Goal: Find contact information: Find contact information

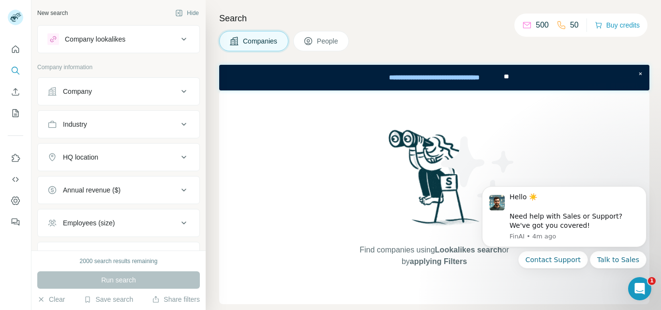
click at [178, 160] on icon at bounding box center [184, 157] width 12 height 12
click at [132, 180] on input "text" at bounding box center [118, 181] width 142 height 17
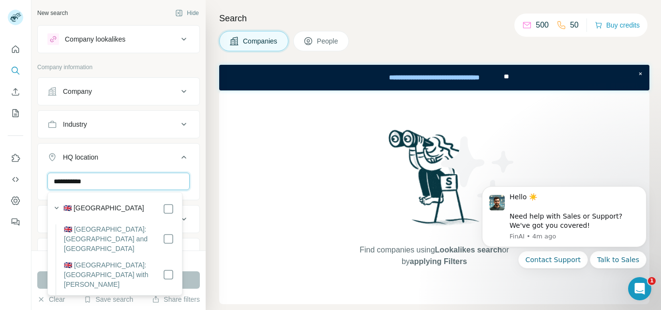
type input "**********"
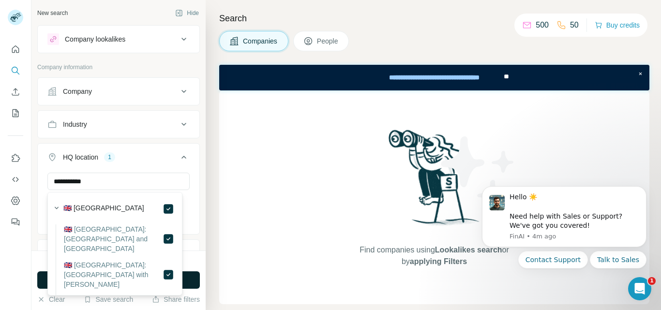
click at [196, 276] on button "Run search" at bounding box center [118, 279] width 163 height 17
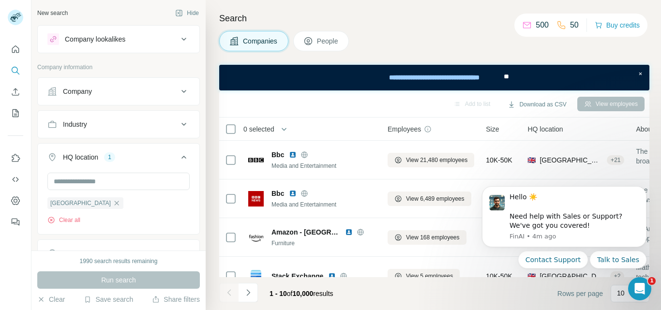
click at [181, 157] on icon at bounding box center [183, 157] width 5 height 3
click at [178, 156] on icon at bounding box center [184, 157] width 12 height 12
click at [479, 40] on div "Companies People" at bounding box center [434, 41] width 430 height 20
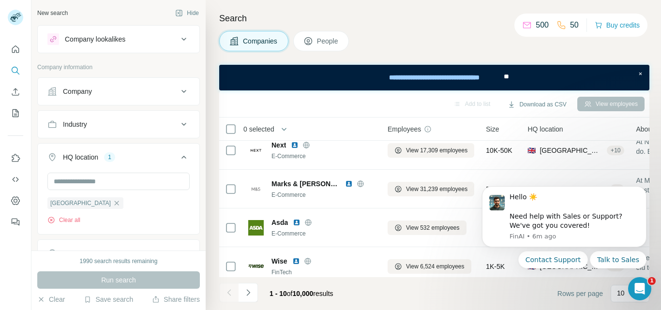
scroll to position [255, 0]
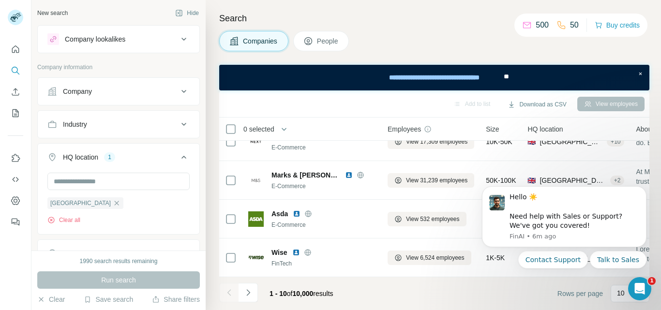
click at [178, 155] on icon at bounding box center [184, 157] width 12 height 12
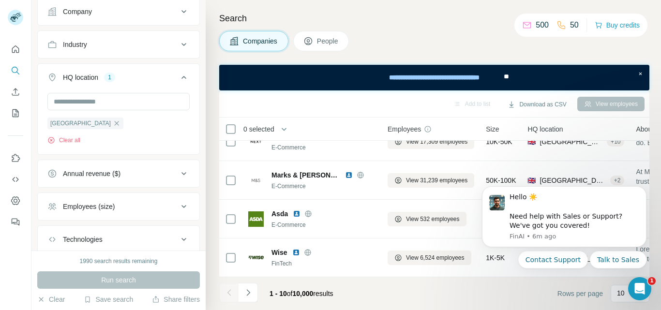
scroll to position [143, 0]
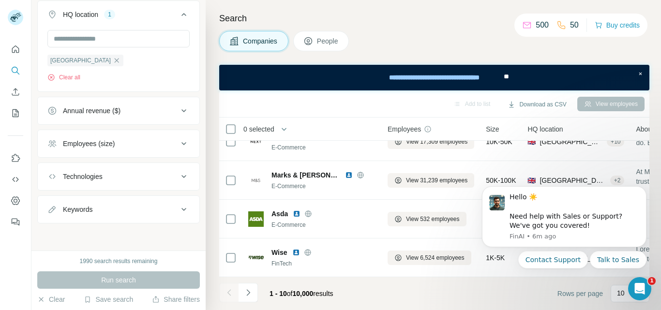
click at [178, 113] on icon at bounding box center [184, 111] width 12 height 12
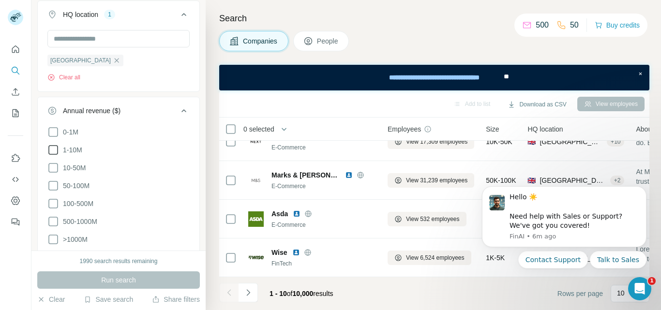
click at [76, 148] on span "1-10M" at bounding box center [70, 150] width 23 height 10
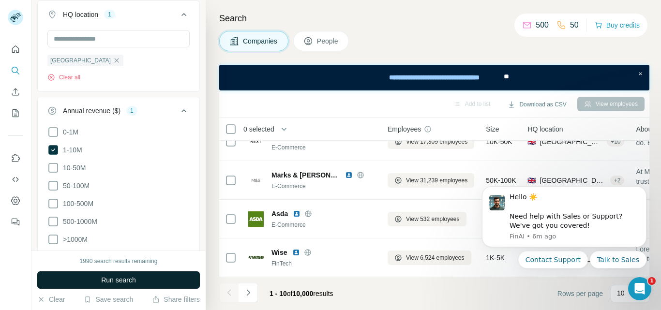
click at [141, 283] on button "Run search" at bounding box center [118, 279] width 163 height 17
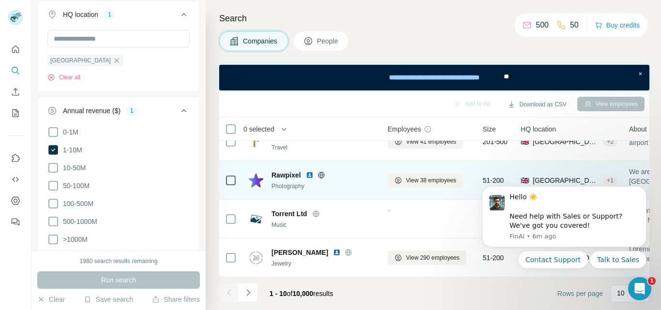
drag, startPoint x: 276, startPoint y: 185, endPoint x: 253, endPoint y: 184, distance: 23.2
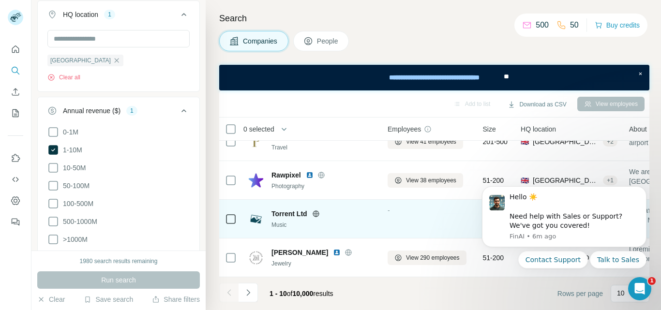
drag, startPoint x: 253, startPoint y: 184, endPoint x: 300, endPoint y: 201, distance: 49.7
click at [300, 206] on div "Torrent Ltd Music" at bounding box center [312, 219] width 128 height 27
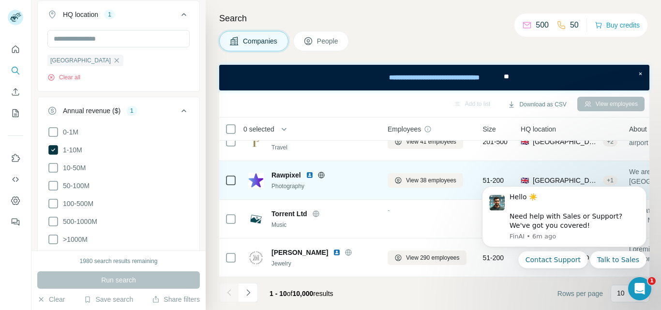
drag, startPoint x: 290, startPoint y: 169, endPoint x: 277, endPoint y: 171, distance: 13.1
click at [277, 171] on span "Rawpixel" at bounding box center [286, 175] width 30 height 10
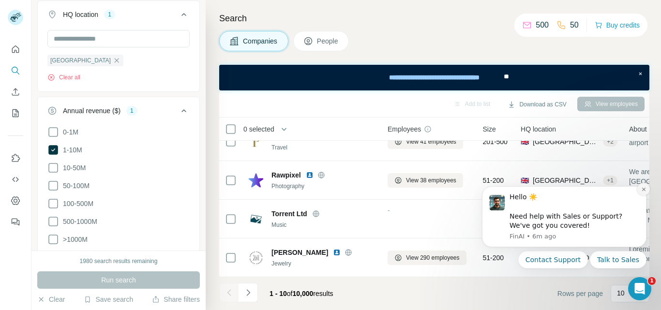
click at [643, 191] on icon "Dismiss notification" at bounding box center [643, 189] width 5 height 5
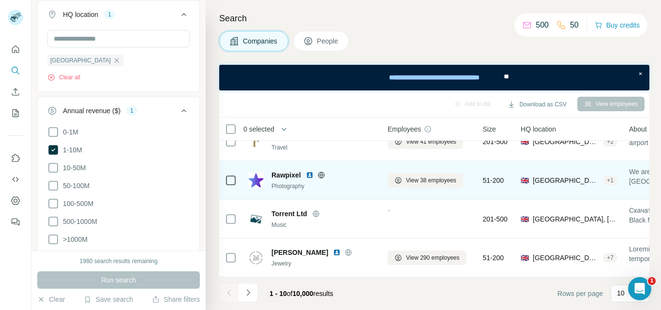
drag, startPoint x: 532, startPoint y: 178, endPoint x: 286, endPoint y: 189, distance: 245.9
click at [286, 189] on td "Rawpixel Photography" at bounding box center [311, 180] width 139 height 39
click at [292, 174] on span "Rawpixel" at bounding box center [286, 175] width 30 height 10
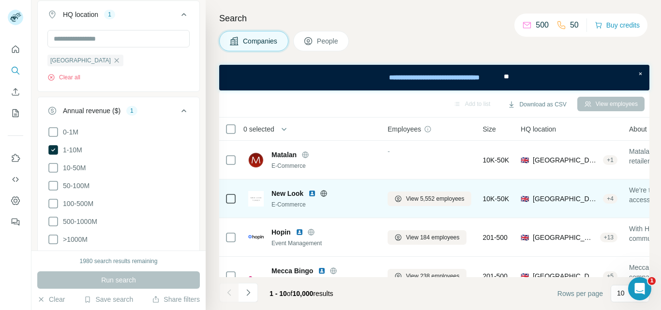
click at [299, 194] on span "New Look" at bounding box center [287, 194] width 32 height 10
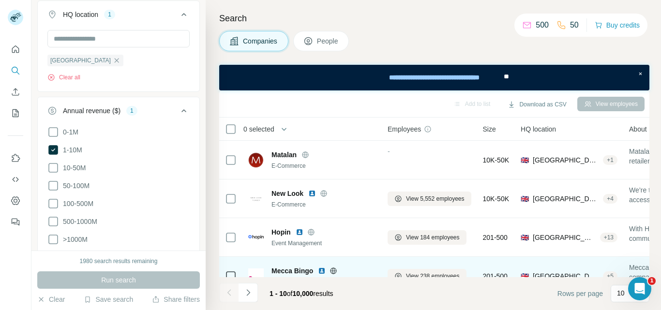
scroll to position [193, 0]
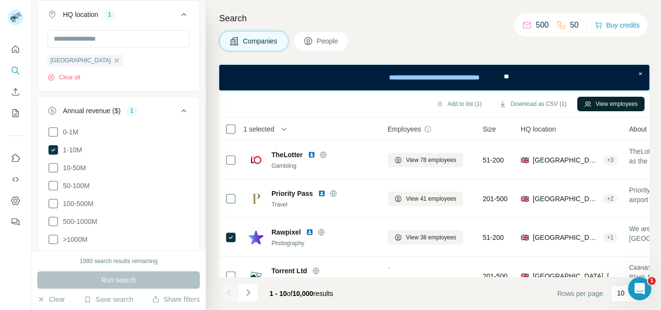
click at [588, 103] on icon "button" at bounding box center [588, 104] width 8 height 8
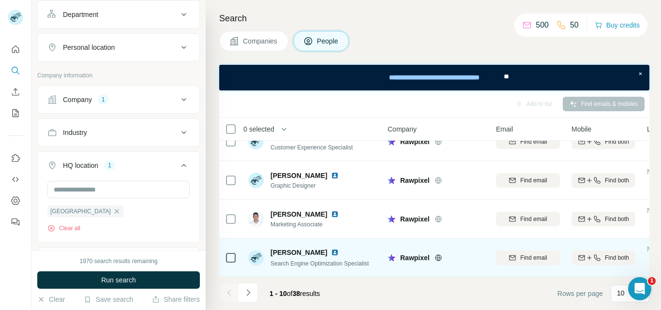
scroll to position [110, 0]
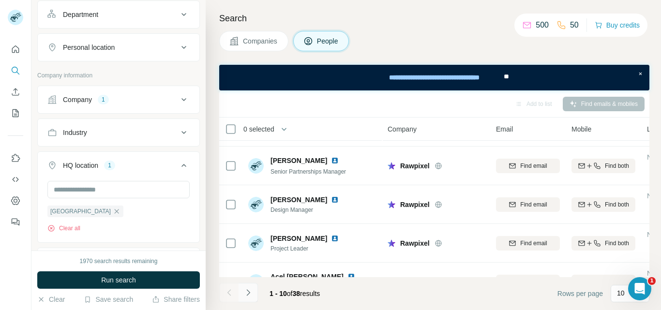
click at [244, 290] on icon "Navigate to next page" at bounding box center [248, 293] width 10 height 10
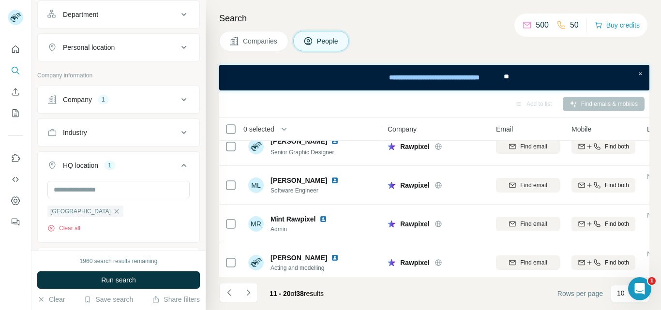
scroll to position [255, 0]
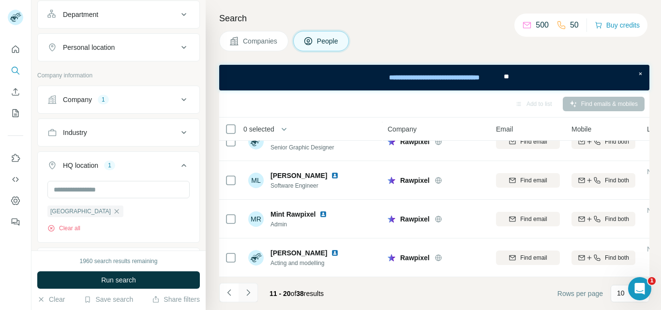
click at [249, 294] on icon "Navigate to next page" at bounding box center [248, 293] width 10 height 10
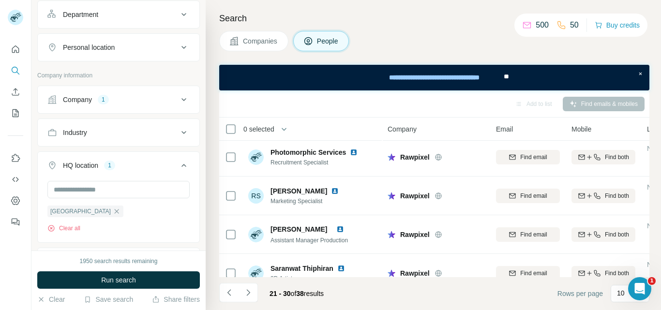
scroll to position [0, 0]
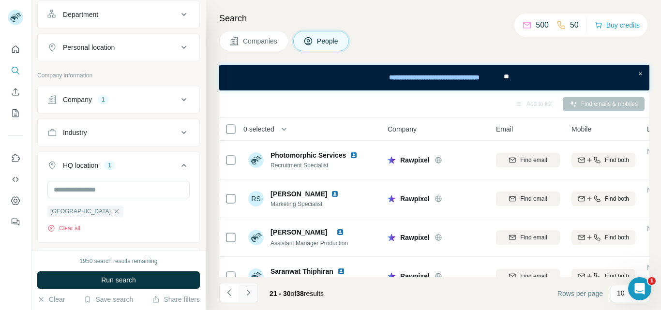
click at [248, 290] on icon "Navigate to next page" at bounding box center [248, 293] width 10 height 10
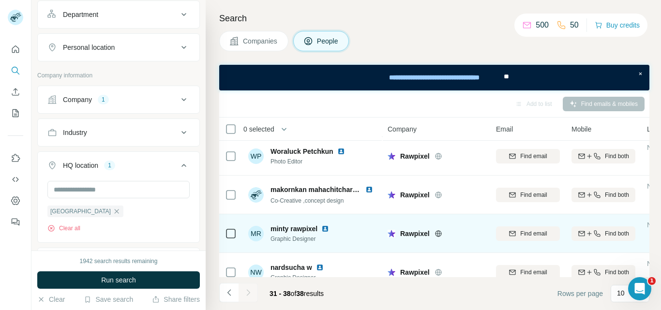
scroll to position [178, 0]
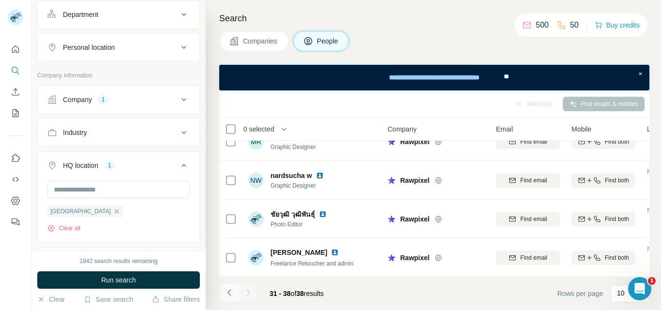
click at [237, 295] on button "Navigate to previous page" at bounding box center [228, 292] width 19 height 19
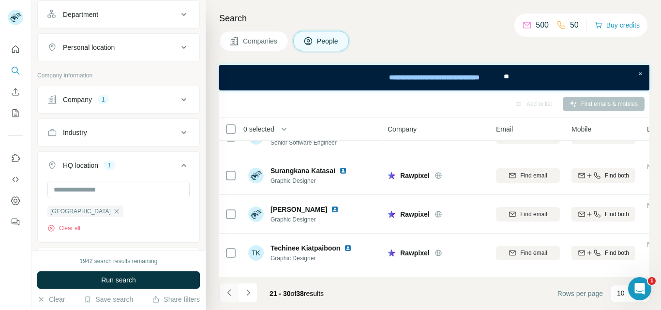
click at [232, 291] on icon "Navigate to previous page" at bounding box center [229, 293] width 10 height 10
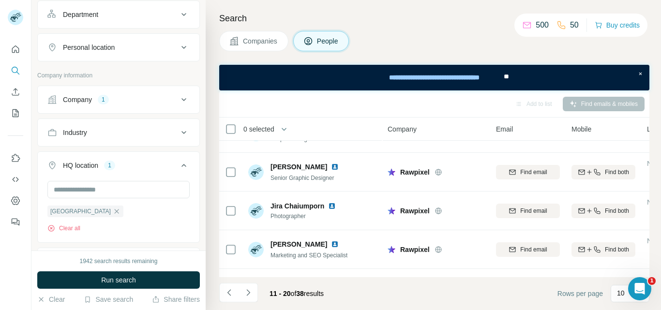
scroll to position [0, 0]
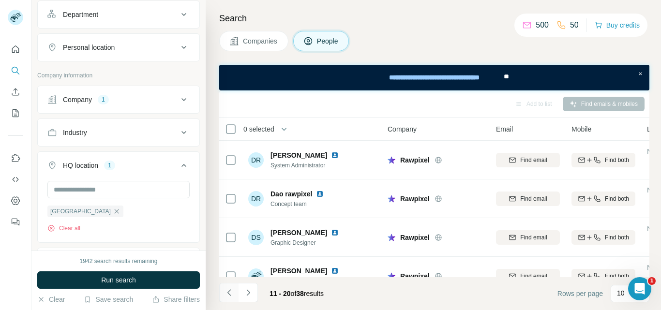
click at [232, 295] on icon "Navigate to previous page" at bounding box center [229, 293] width 10 height 10
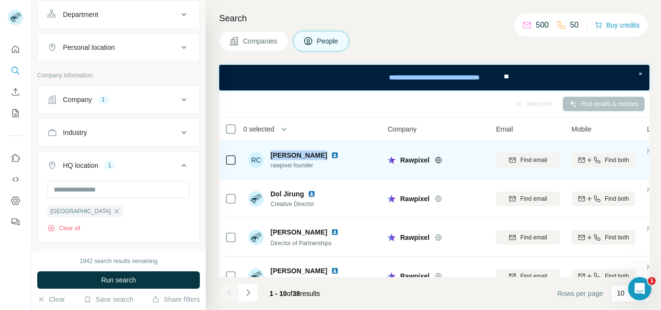
drag, startPoint x: 314, startPoint y: 153, endPoint x: 267, endPoint y: 149, distance: 47.0
click at [267, 149] on div "RC Rob Churchill rawpixel founder" at bounding box center [312, 160] width 129 height 27
copy span "Rob Churchill"
click at [363, 177] on td "RC Rob Churchill rawpixel founder" at bounding box center [312, 160] width 140 height 39
drag, startPoint x: 419, startPoint y: 162, endPoint x: 410, endPoint y: 163, distance: 9.3
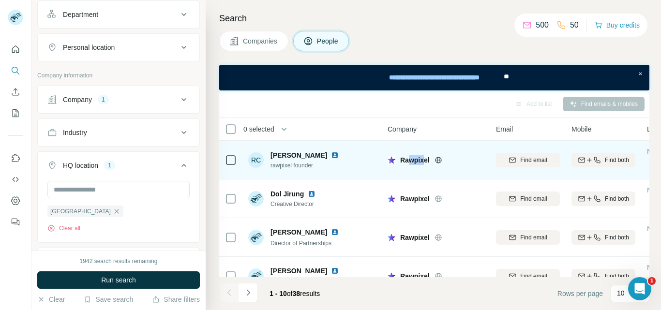
click at [410, 163] on span "Rawpixel" at bounding box center [415, 160] width 30 height 10
click at [421, 162] on span "Rawpixel" at bounding box center [415, 160] width 30 height 10
drag, startPoint x: 432, startPoint y: 158, endPoint x: 417, endPoint y: 162, distance: 15.4
click at [417, 162] on div "Rawpixel" at bounding box center [442, 160] width 84 height 10
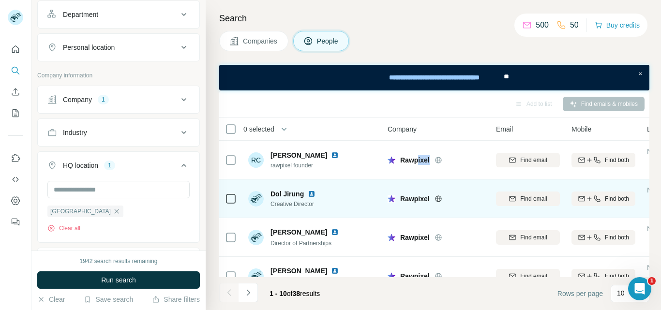
click at [354, 191] on div "Dol Jirung Creative Director" at bounding box center [312, 198] width 129 height 27
click at [540, 200] on span "Find email" at bounding box center [533, 198] width 27 height 9
click at [483, 35] on div "Companies People" at bounding box center [434, 41] width 430 height 20
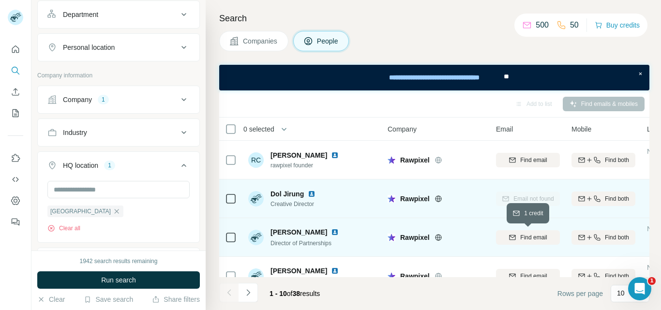
click at [543, 237] on span "Find email" at bounding box center [533, 237] width 27 height 9
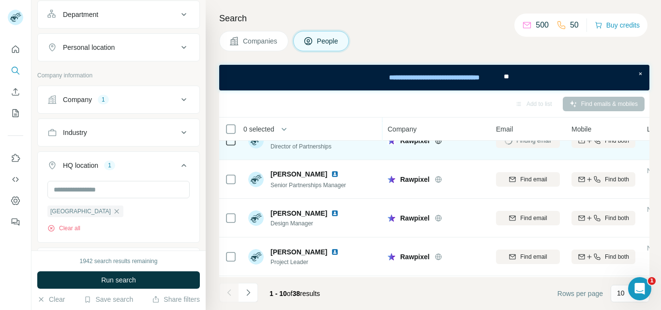
scroll to position [48, 0]
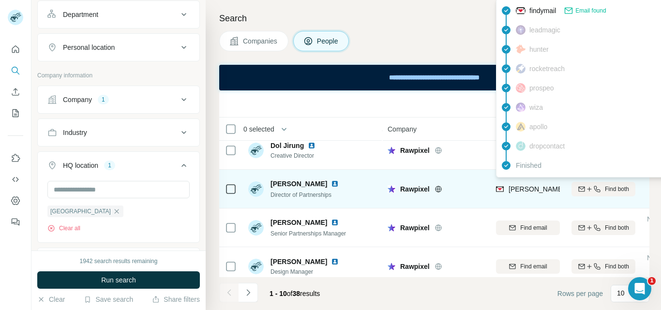
click at [518, 189] on span "jennifer@rawpixel.com" at bounding box center [593, 189] width 170 height 8
click at [531, 189] on span "jennifer@rawpixel.com" at bounding box center [593, 189] width 170 height 8
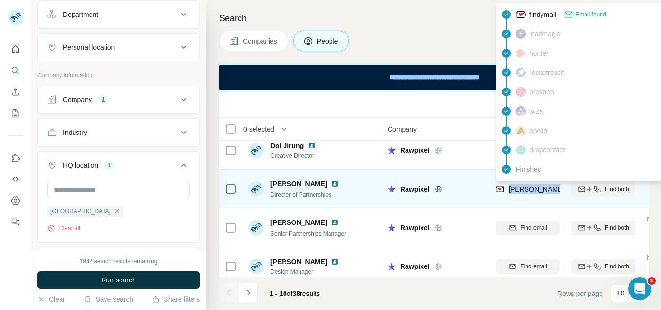
drag, startPoint x: 509, startPoint y: 191, endPoint x: 548, endPoint y: 190, distance: 39.7
click at [548, 190] on span "jennifer@rawpixel.com" at bounding box center [593, 189] width 170 height 8
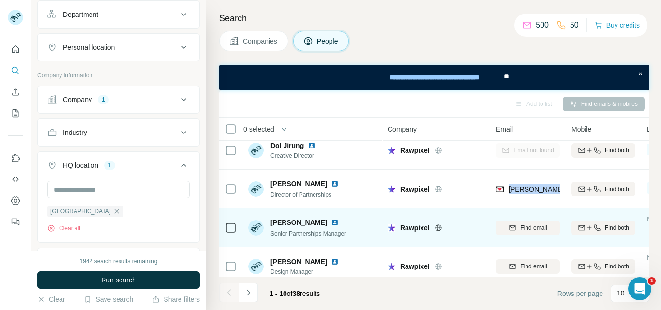
drag, startPoint x: 543, startPoint y: 191, endPoint x: 580, endPoint y: 209, distance: 40.9
click at [580, 209] on td "Find both" at bounding box center [602, 227] width 75 height 39
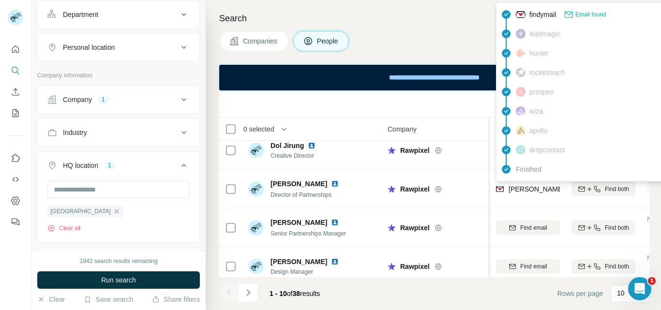
drag, startPoint x: 533, startPoint y: 188, endPoint x: 489, endPoint y: 228, distance: 59.6
click at [481, 240] on div "Rawpixel" at bounding box center [435, 227] width 97 height 27
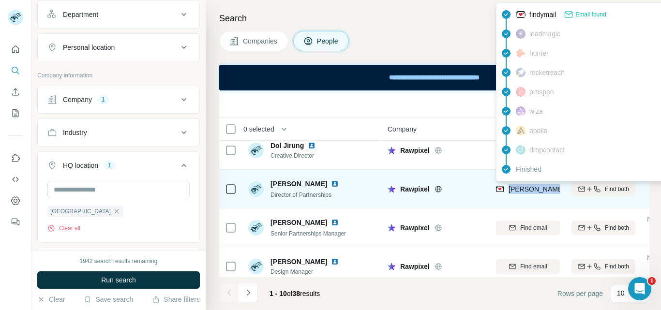
drag, startPoint x: 508, startPoint y: 192, endPoint x: 547, endPoint y: 190, distance: 39.7
click at [547, 190] on div "jennifer@rawpixel.com" at bounding box center [583, 189] width 175 height 10
click at [559, 201] on div "jennifer@rawpixel.com" at bounding box center [528, 189] width 64 height 27
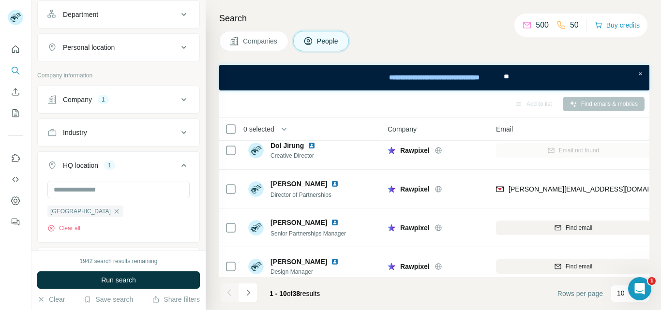
drag, startPoint x: 565, startPoint y: 201, endPoint x: 656, endPoint y: 203, distance: 91.0
click at [656, 203] on div "Search Companies People Add to list Find emails & mobiles 0 selected People Com…" at bounding box center [433, 155] width 455 height 310
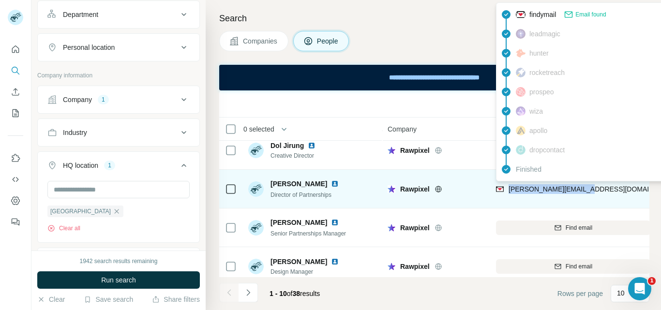
drag, startPoint x: 585, startPoint y: 189, endPoint x: 506, endPoint y: 192, distance: 78.4
click at [506, 192] on div "jennifer@rawpixel.com" at bounding box center [573, 189] width 154 height 27
copy span "jennifer@rawpixel.com"
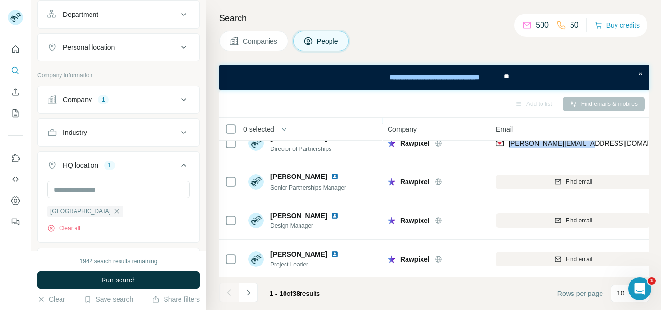
scroll to position [97, 0]
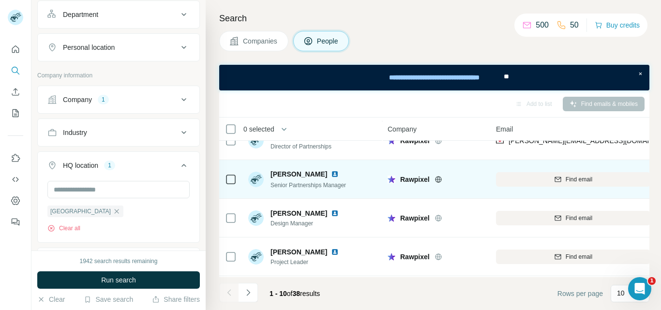
click at [482, 188] on div "Rawpixel" at bounding box center [435, 179] width 97 height 27
click at [563, 178] on div "Find email" at bounding box center [573, 179] width 154 height 9
click at [458, 95] on div "Add to list Find emails & mobiles" at bounding box center [434, 103] width 420 height 17
drag, startPoint x: 253, startPoint y: 23, endPoint x: 459, endPoint y: 93, distance: 217.2
click at [459, 93] on div "Add to list Find emails & mobiles" at bounding box center [434, 103] width 430 height 27
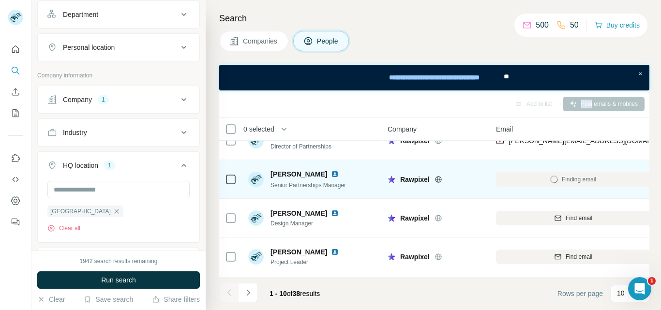
click at [460, 95] on div "Add to list Find emails & mobiles" at bounding box center [434, 103] width 430 height 27
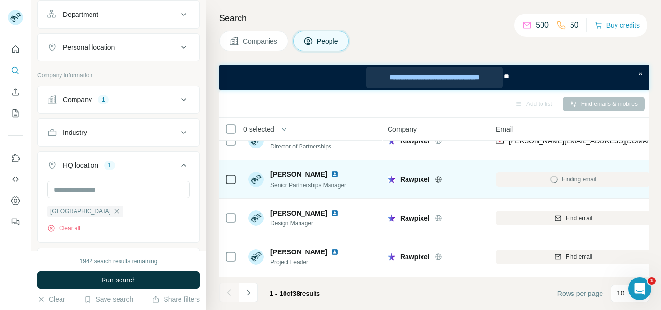
drag, startPoint x: 679, startPoint y: 160, endPoint x: 465, endPoint y: 83, distance: 227.6
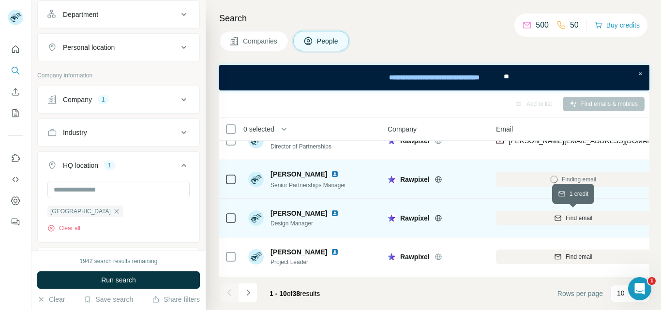
click at [581, 224] on button "Find email" at bounding box center [573, 218] width 154 height 15
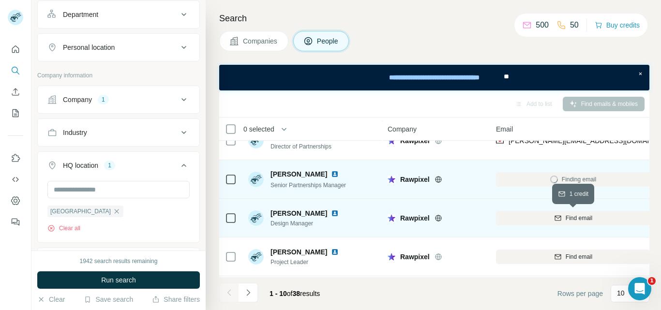
click at [581, 224] on button "Find email" at bounding box center [573, 218] width 154 height 15
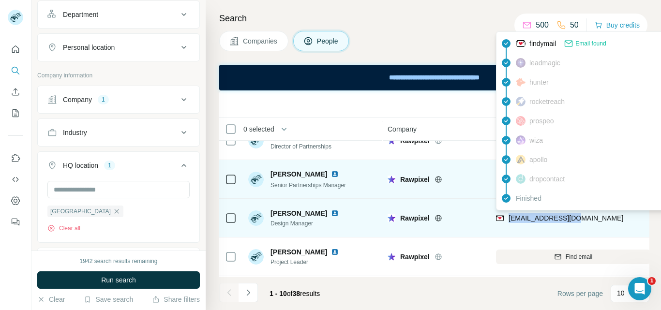
drag, startPoint x: 576, startPoint y: 220, endPoint x: 508, endPoint y: 222, distance: 67.7
click at [508, 222] on div "napas@rawpixel.com" at bounding box center [573, 218] width 154 height 27
copy span "napas@rawpixel.com"
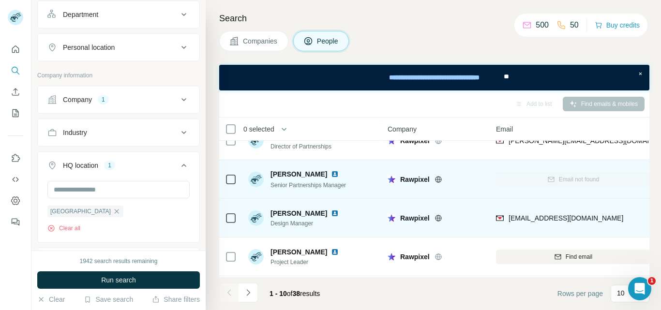
click at [505, 236] on td "napas@rawpixel.com" at bounding box center [573, 218] width 166 height 39
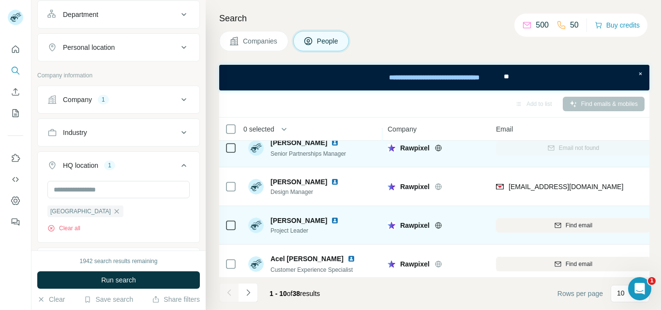
scroll to position [145, 0]
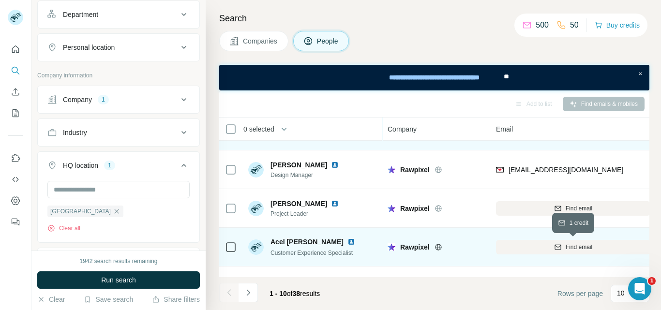
click at [576, 251] on span "Find email" at bounding box center [578, 247] width 27 height 9
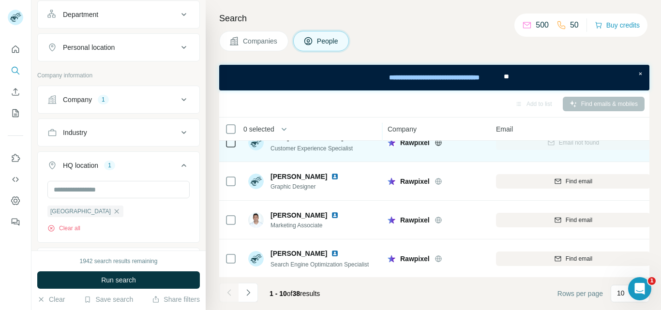
scroll to position [255, 0]
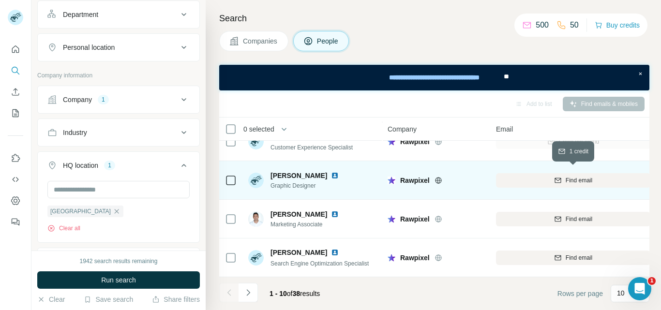
click at [575, 178] on span "Find email" at bounding box center [578, 180] width 27 height 9
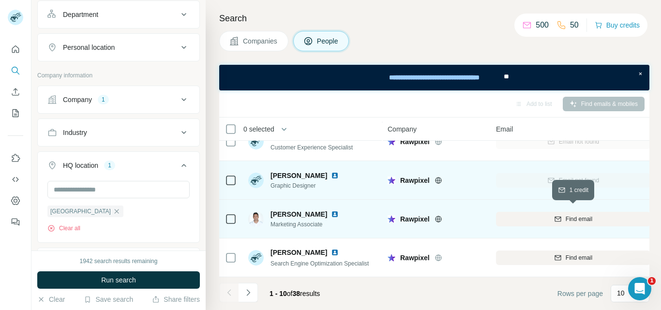
click at [574, 216] on span "Find email" at bounding box center [578, 219] width 27 height 9
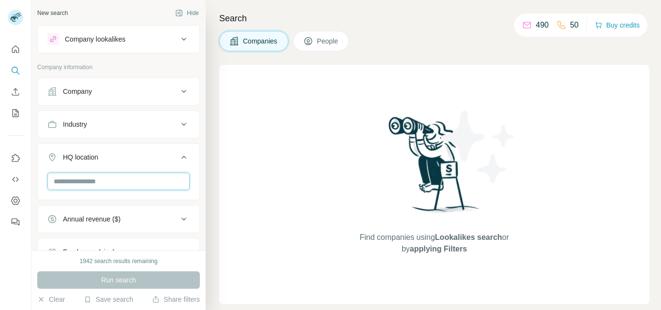
click at [126, 177] on input "text" at bounding box center [118, 181] width 142 height 17
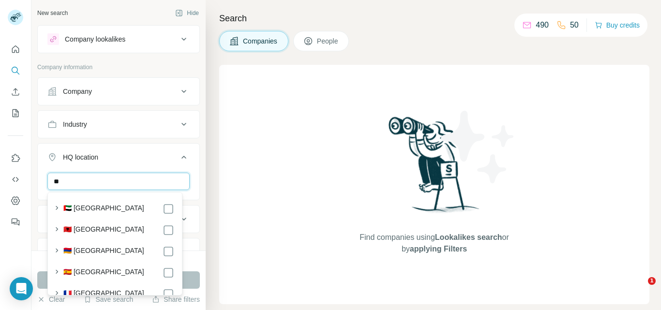
type input "*"
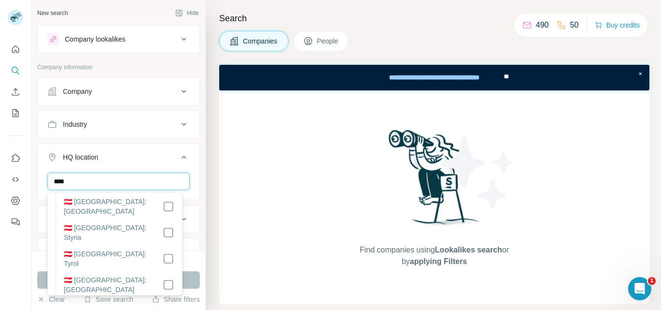
scroll to position [145, 0]
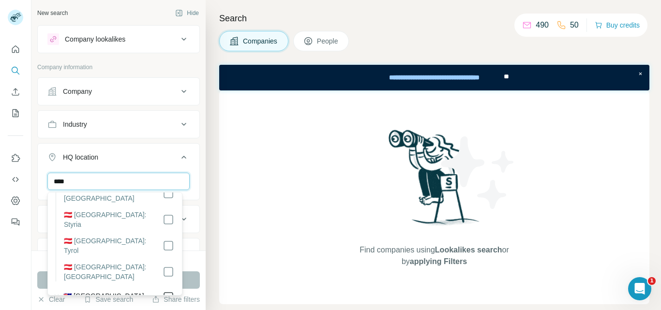
type input "****"
click at [163, 291] on icon at bounding box center [169, 297] width 12 height 12
click at [183, 277] on button "Run search" at bounding box center [118, 279] width 163 height 17
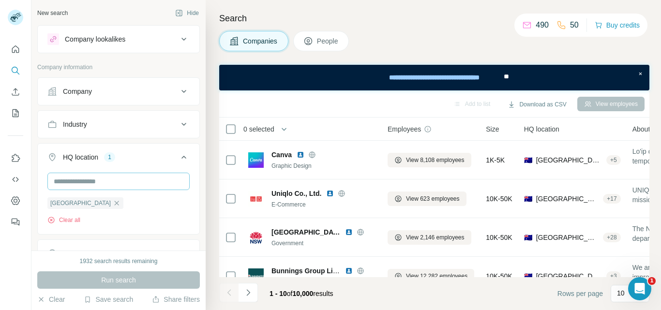
scroll to position [97, 0]
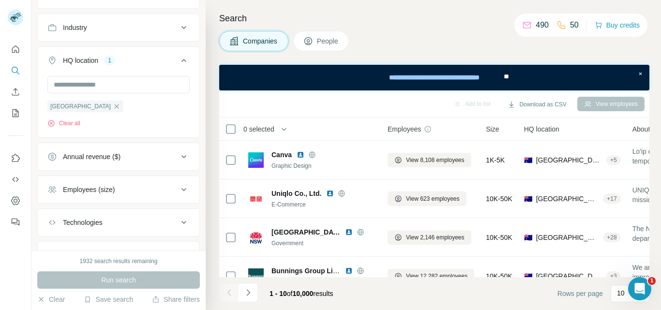
click at [182, 167] on button "Annual revenue ($)" at bounding box center [119, 156] width 162 height 23
click at [77, 178] on span "0-1M" at bounding box center [68, 178] width 19 height 10
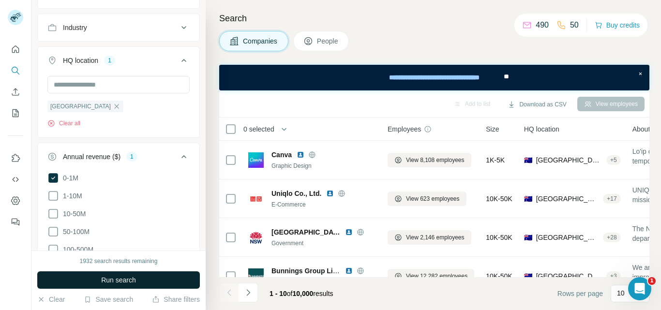
click at [146, 280] on button "Run search" at bounding box center [118, 279] width 163 height 17
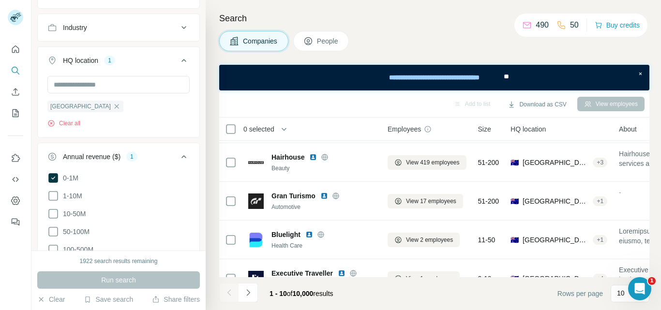
scroll to position [255, 0]
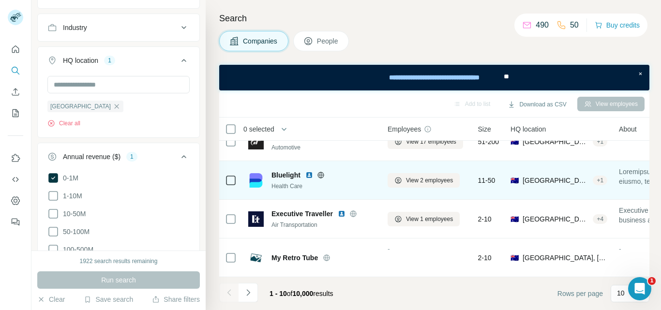
drag, startPoint x: 282, startPoint y: 171, endPoint x: 275, endPoint y: 173, distance: 7.5
click at [275, 173] on span "Bluelight" at bounding box center [285, 175] width 29 height 10
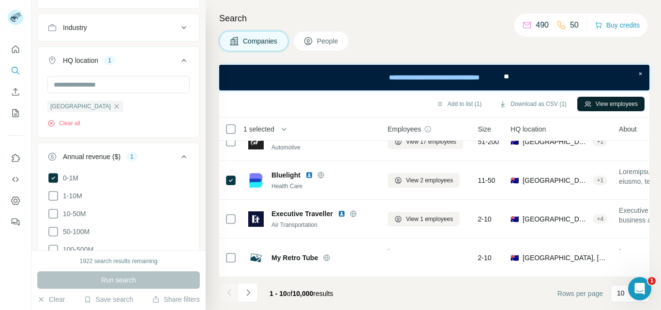
click at [618, 107] on button "View employees" at bounding box center [610, 104] width 67 height 15
